Goal: Find specific page/section: Find specific page/section

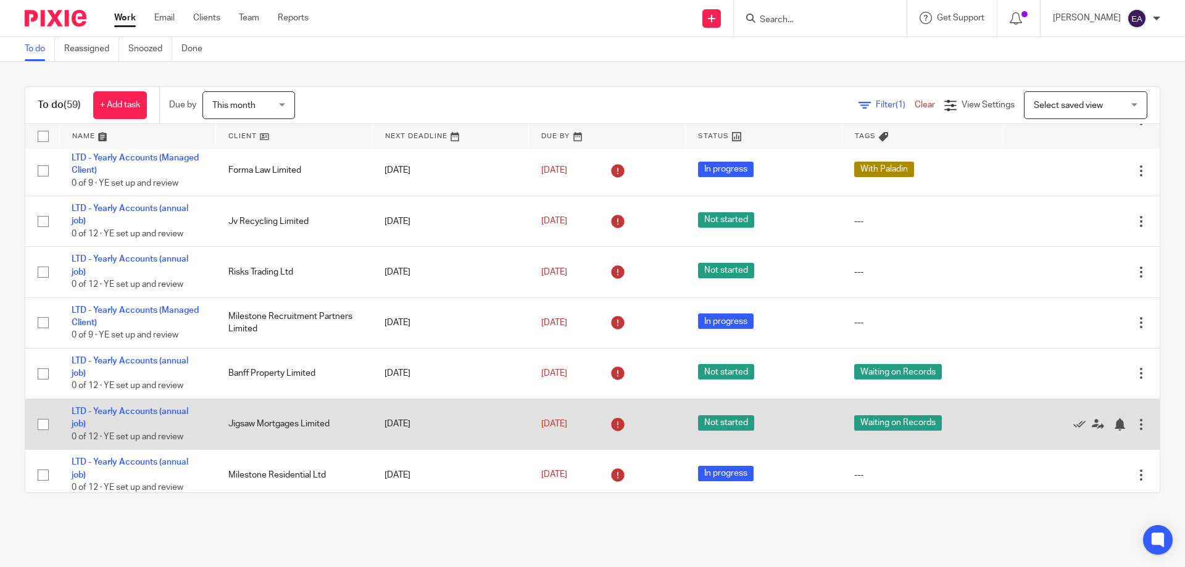
scroll to position [926, 0]
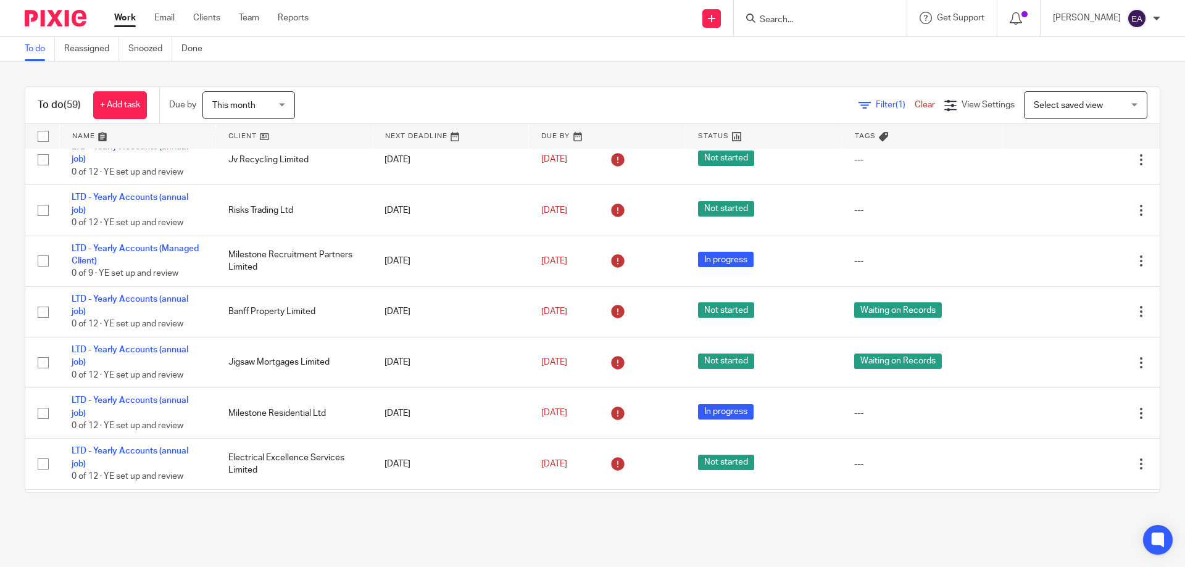
click at [811, 21] on input "Search" at bounding box center [814, 20] width 111 height 11
type input "[PERSON_NAME]"
click at [853, 50] on link at bounding box center [862, 48] width 212 height 19
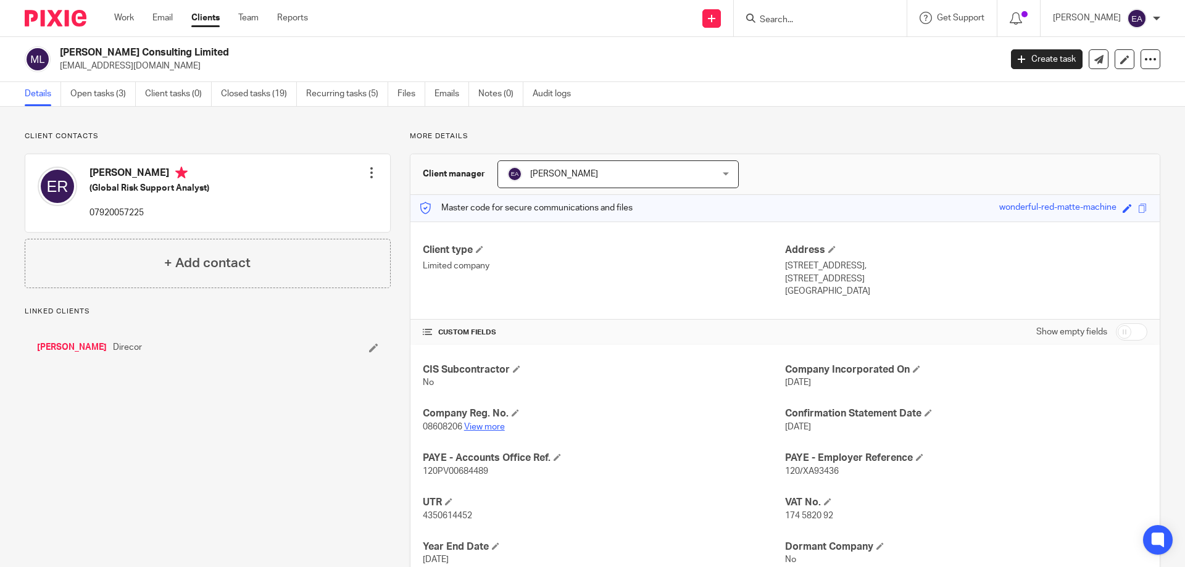
click at [487, 427] on link "View more" at bounding box center [484, 427] width 41 height 9
